Goal: Task Accomplishment & Management: Use online tool/utility

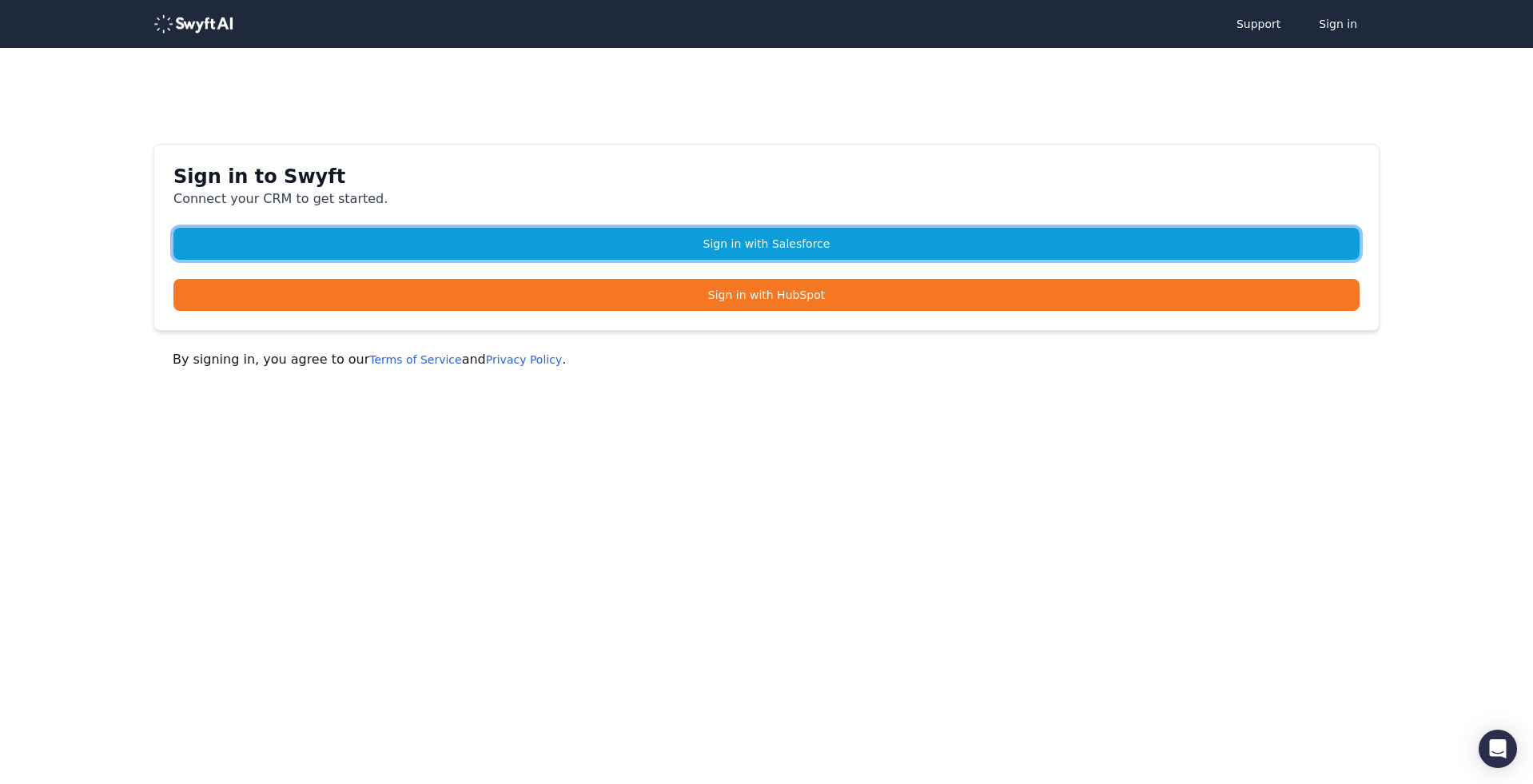
click at [811, 239] on link "Sign in with Salesforce" at bounding box center [766, 243] width 1186 height 32
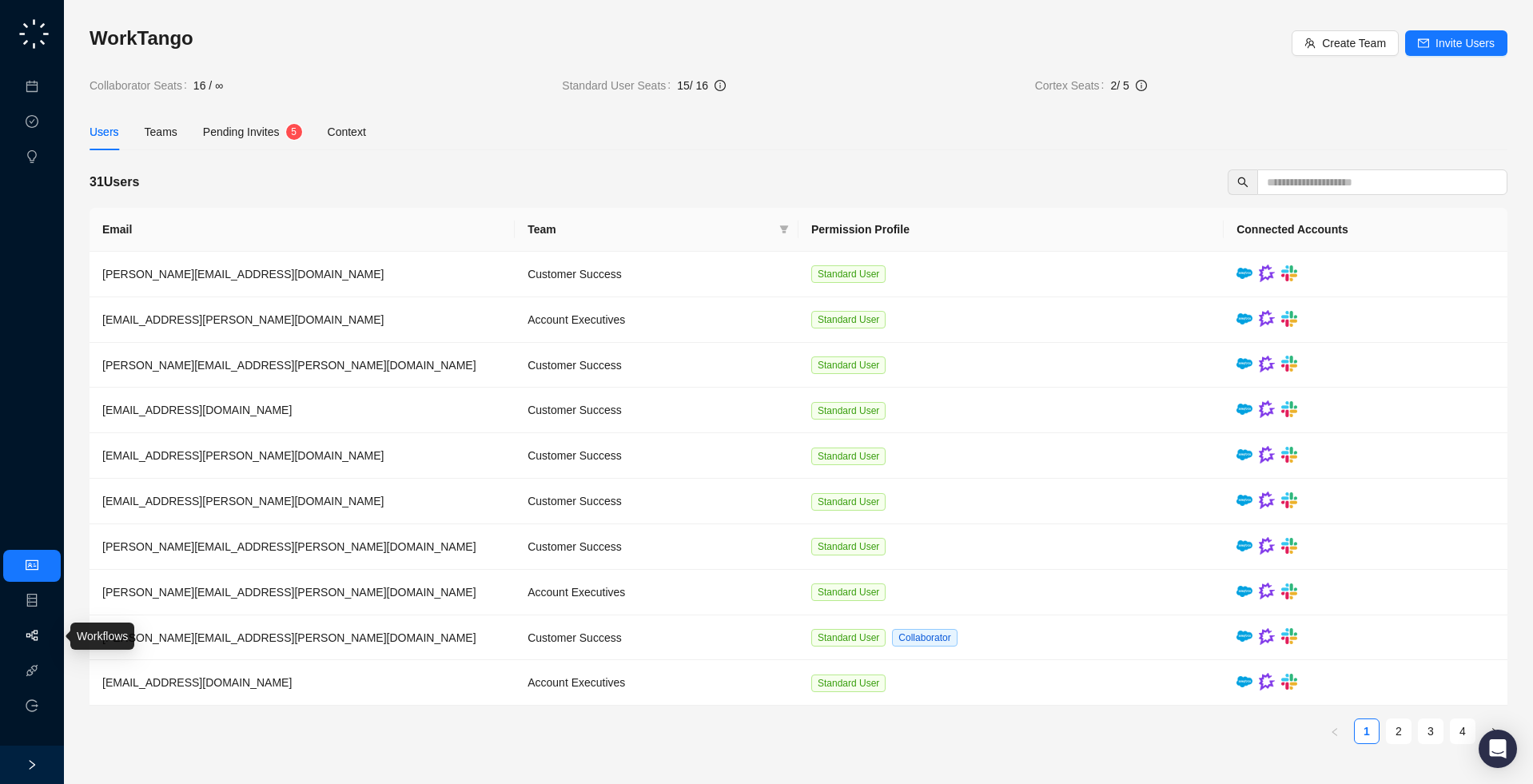
click at [46, 632] on link "Workflows" at bounding box center [71, 636] width 51 height 13
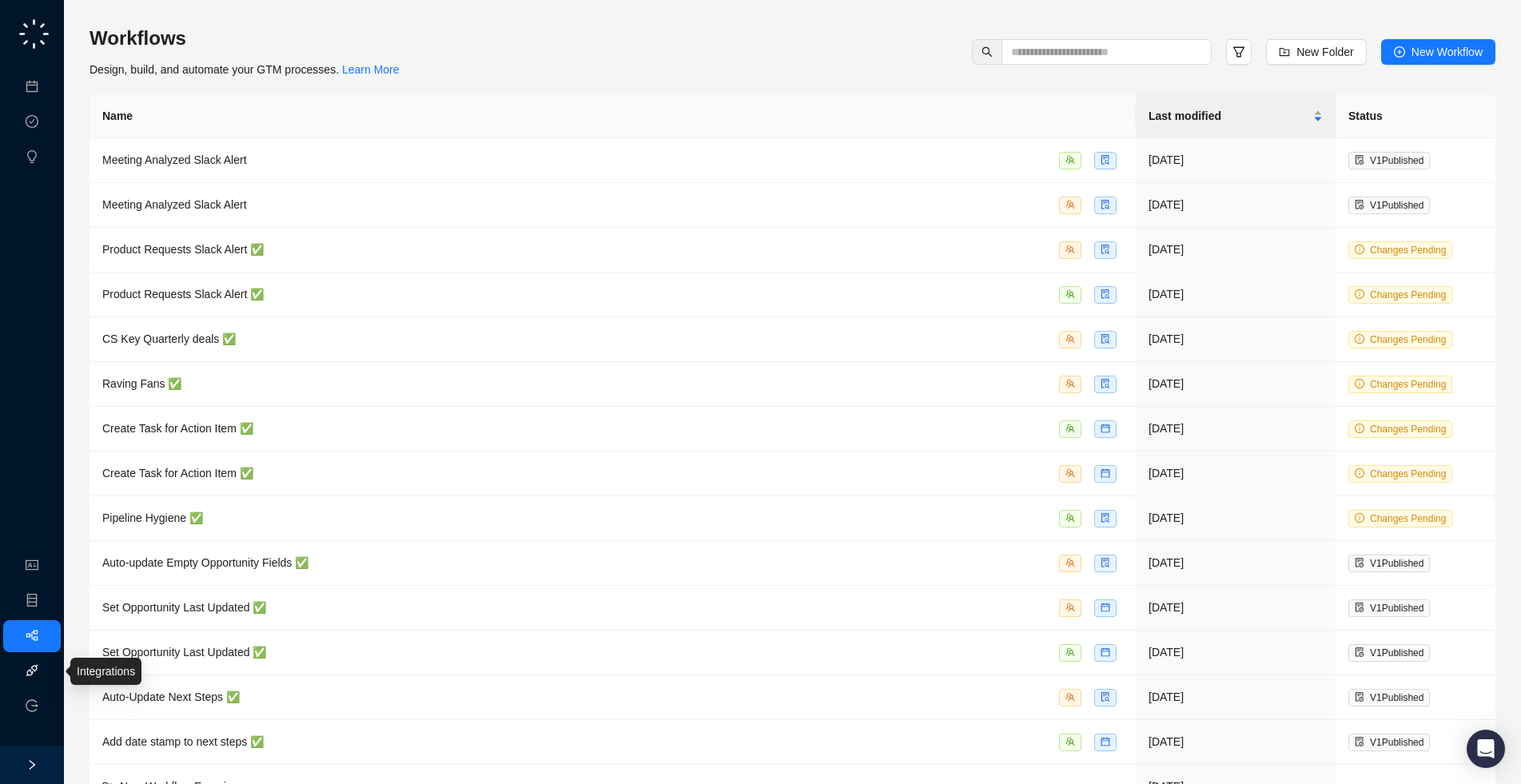
click at [46, 669] on link "Integrations" at bounding box center [76, 671] width 58 height 13
